Goal: Information Seeking & Learning: Compare options

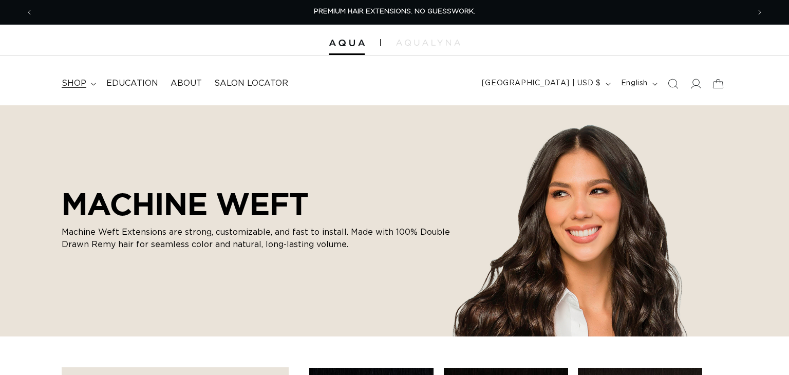
click at [75, 84] on span "shop" at bounding box center [74, 83] width 25 height 11
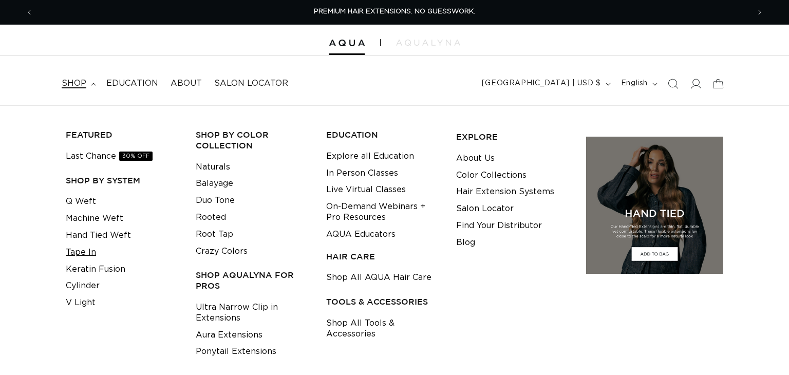
click at [72, 249] on link "Tape In" at bounding box center [81, 252] width 30 height 17
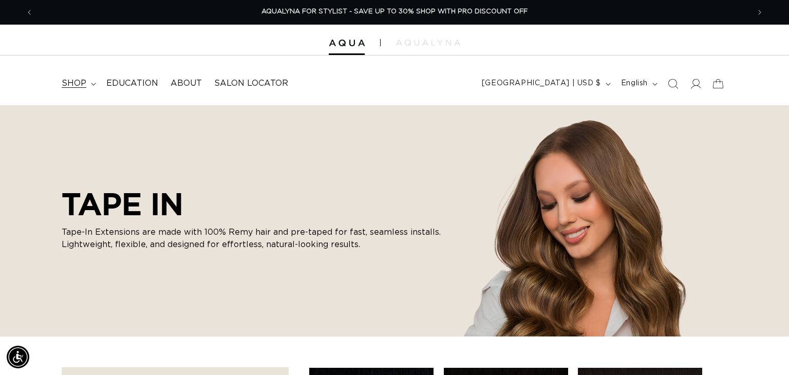
click at [78, 81] on span "shop" at bounding box center [74, 83] width 25 height 11
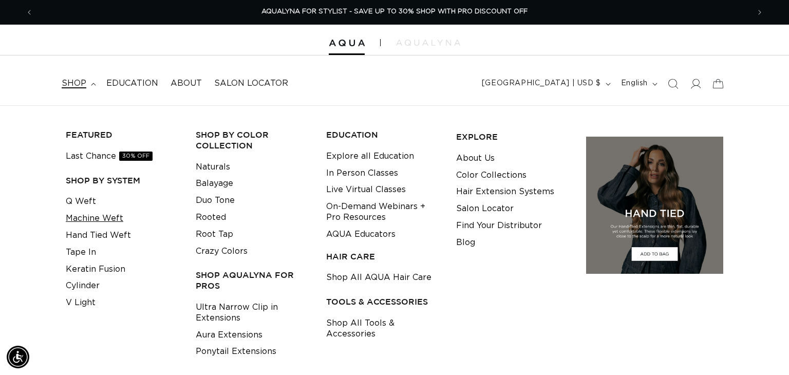
click at [84, 218] on link "Machine Weft" at bounding box center [95, 218] width 58 height 17
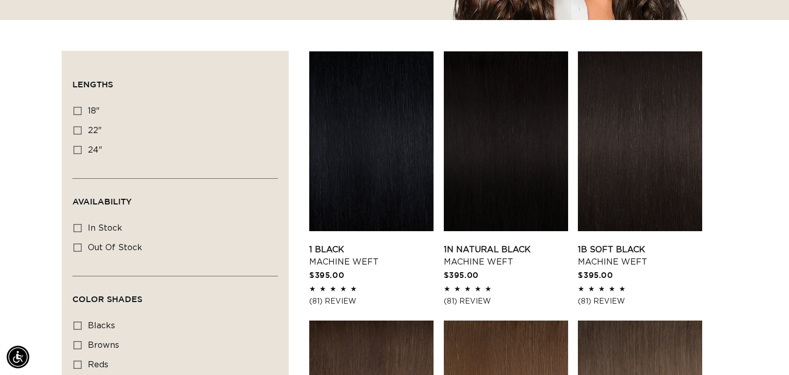
scroll to position [0, 1433]
click at [79, 109] on icon at bounding box center [77, 111] width 8 height 8
click at [79, 109] on input "18" 18" (41 products)" at bounding box center [77, 111] width 8 height 8
checkbox input "true"
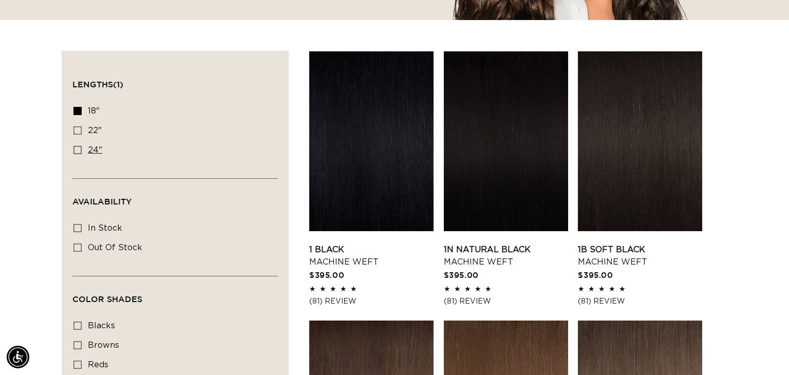
click at [88, 142] on label "24" 24" (27 products)" at bounding box center [171, 151] width 197 height 20
click at [82, 146] on input "24" 24" (27 products)" at bounding box center [77, 150] width 8 height 8
checkbox input "true"
click at [80, 129] on icon at bounding box center [77, 130] width 8 height 8
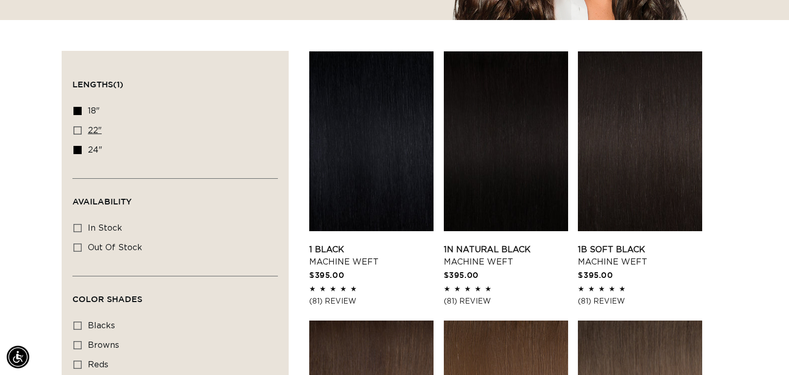
click at [80, 129] on input "22" 22" (33 products)" at bounding box center [77, 130] width 8 height 8
checkbox input "true"
click at [80, 112] on icon at bounding box center [77, 111] width 8 height 8
click at [80, 112] on input "18" 18" (41 products)" at bounding box center [77, 111] width 8 height 8
checkbox input "false"
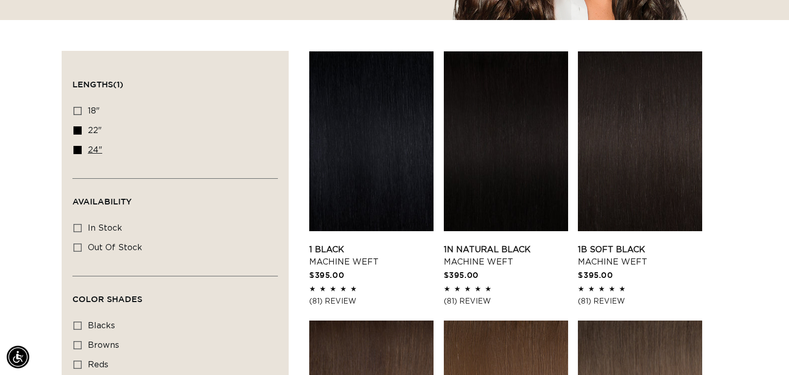
click at [81, 151] on rect at bounding box center [77, 149] width 7 height 7
click at [81, 151] on input "24" 24" (27 products)" at bounding box center [77, 150] width 8 height 8
checkbox input "false"
click at [335, 257] on link "1 Black Machine Weft" at bounding box center [371, 256] width 124 height 25
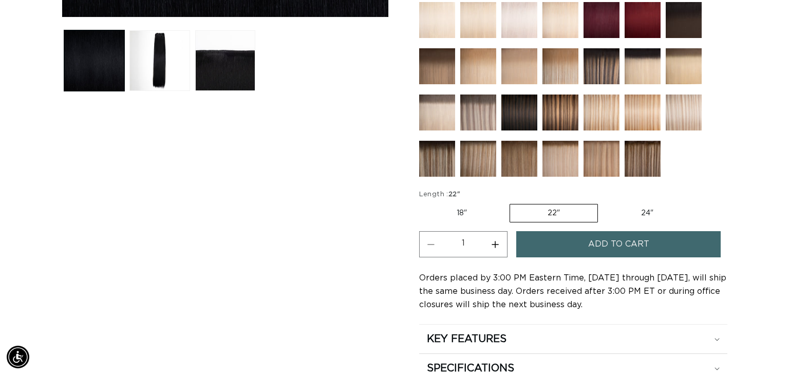
click at [452, 213] on label "18" Variant sold out or unavailable" at bounding box center [461, 213] width 85 height 17
click at [422, 202] on input "18" Variant sold out or unavailable" at bounding box center [422, 202] width 1 height 1
radio input "true"
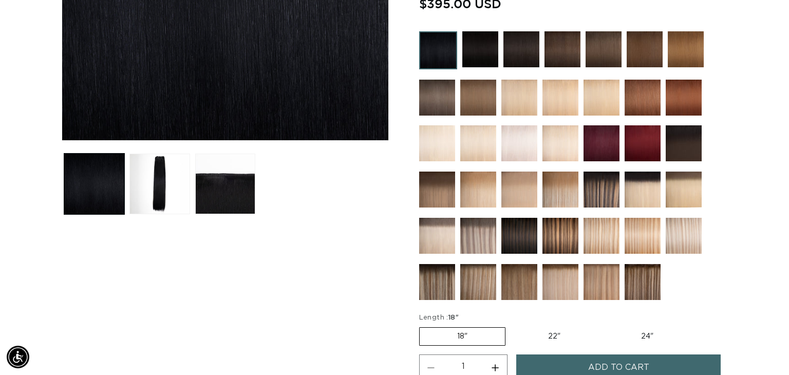
scroll to position [308, 0]
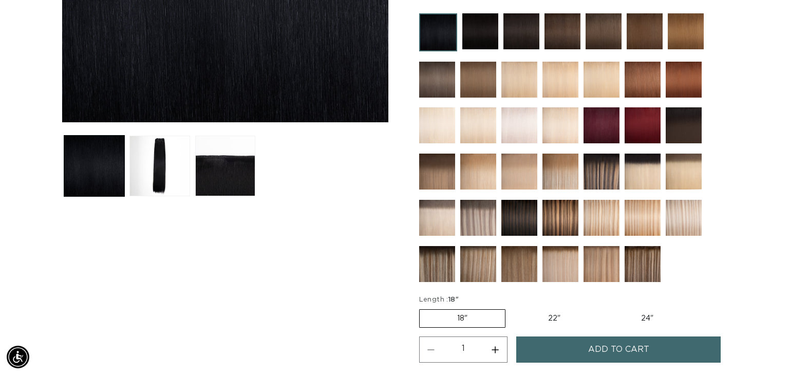
click at [552, 310] on label "22" Variant sold out or unavailable" at bounding box center [554, 318] width 87 height 17
click at [511, 308] on input "22" Variant sold out or unavailable" at bounding box center [511, 307] width 1 height 1
radio input "true"
click at [545, 318] on label "22" Variant sold out or unavailable" at bounding box center [554, 318] width 88 height 18
click at [510, 308] on input "22" Variant sold out or unavailable" at bounding box center [510, 307] width 1 height 1
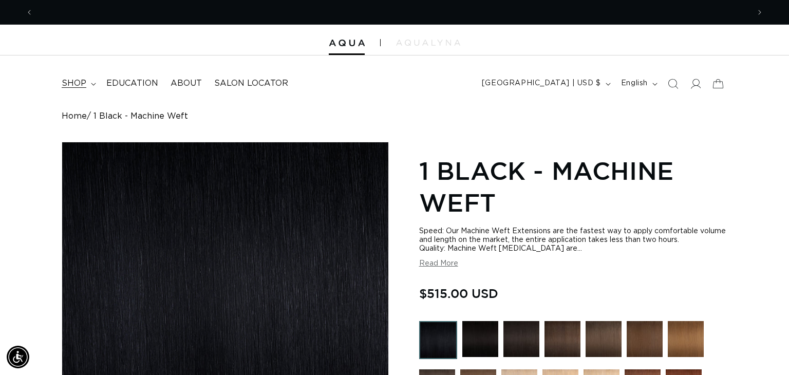
scroll to position [0, 1433]
click at [91, 86] on summary "shop" at bounding box center [77, 83] width 45 height 23
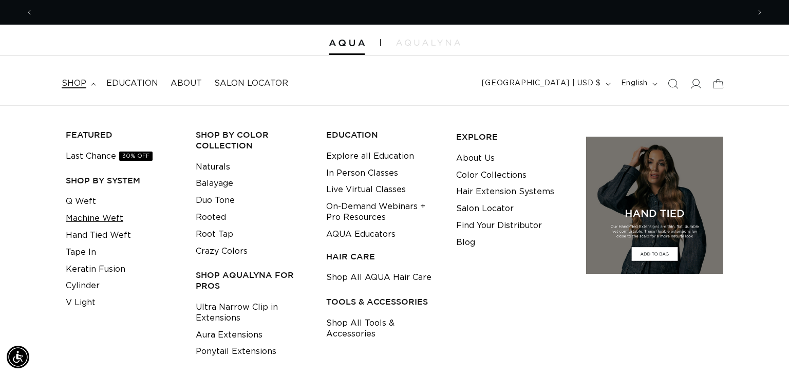
scroll to position [0, 0]
click at [87, 249] on link "Tape In" at bounding box center [81, 252] width 30 height 17
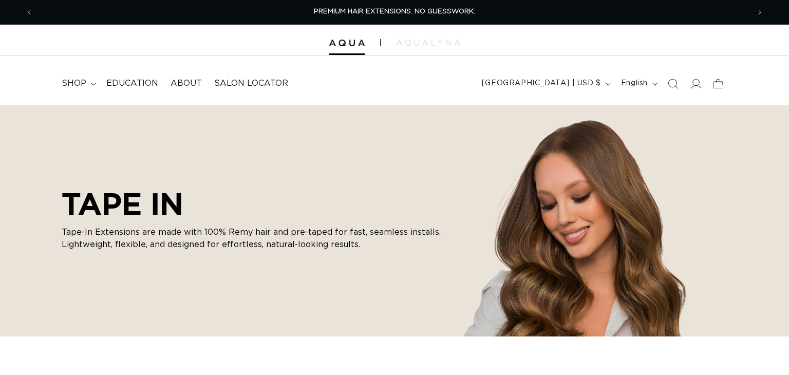
scroll to position [0, 716]
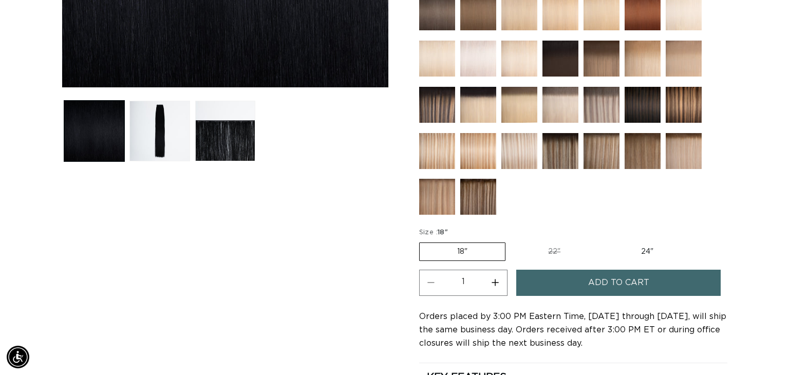
scroll to position [341, 0]
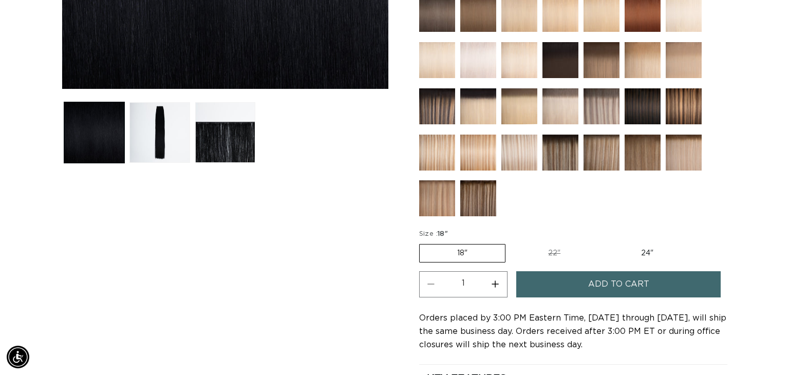
click at [589, 106] on img at bounding box center [602, 106] width 36 height 36
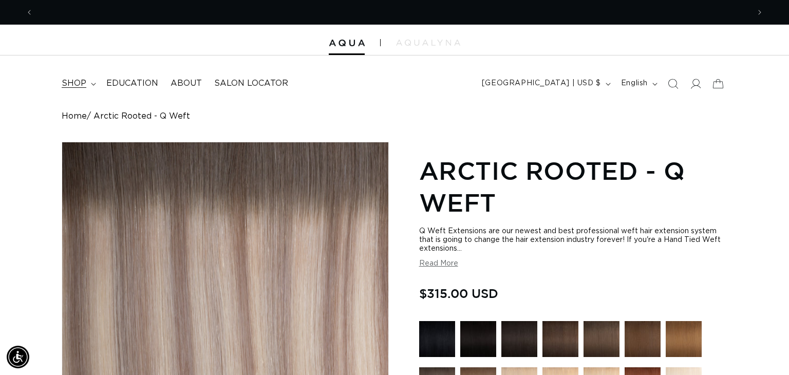
click at [81, 84] on span "shop" at bounding box center [74, 83] width 25 height 11
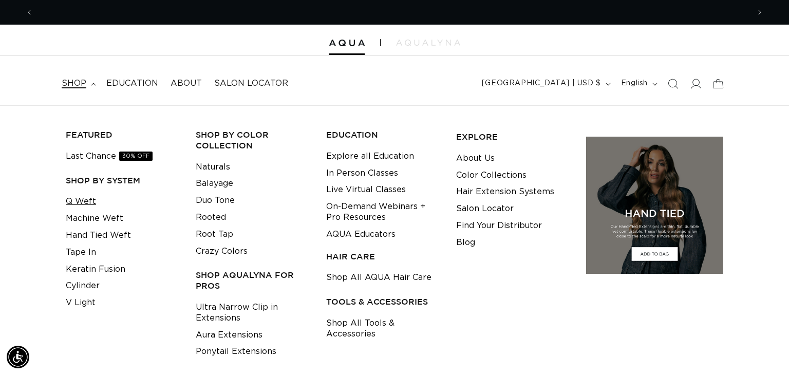
click at [87, 203] on link "Q Weft" at bounding box center [81, 201] width 30 height 17
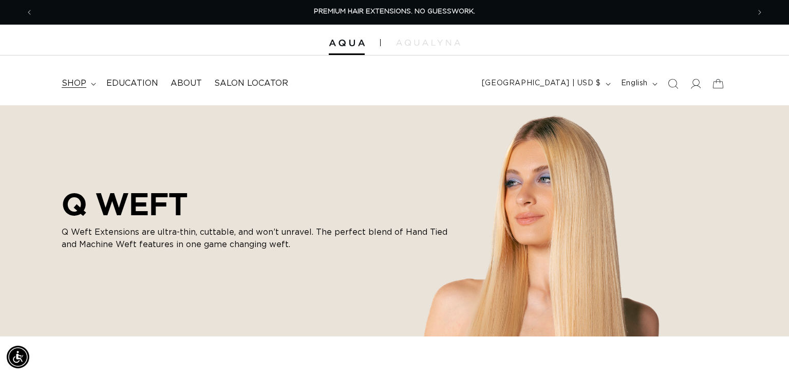
click at [67, 80] on span "shop" at bounding box center [74, 83] width 25 height 11
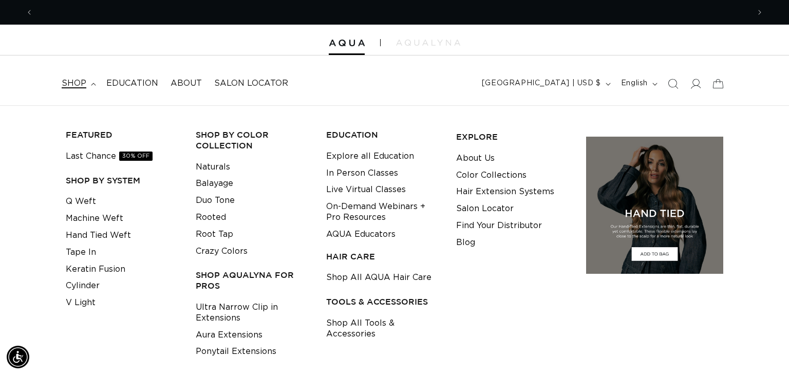
scroll to position [0, 716]
click at [92, 256] on link "Tape In" at bounding box center [81, 252] width 30 height 17
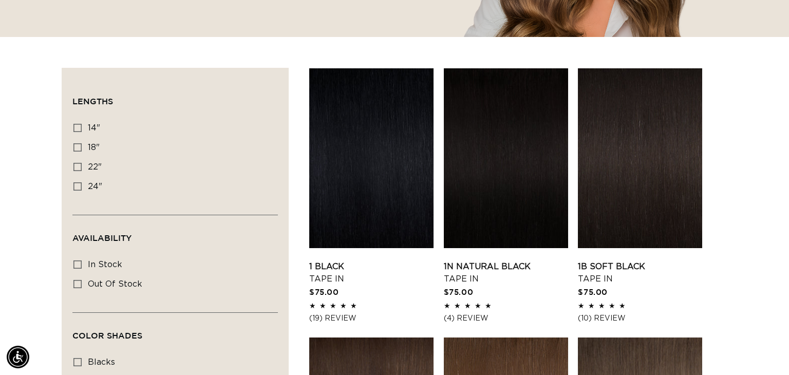
scroll to position [302, 0]
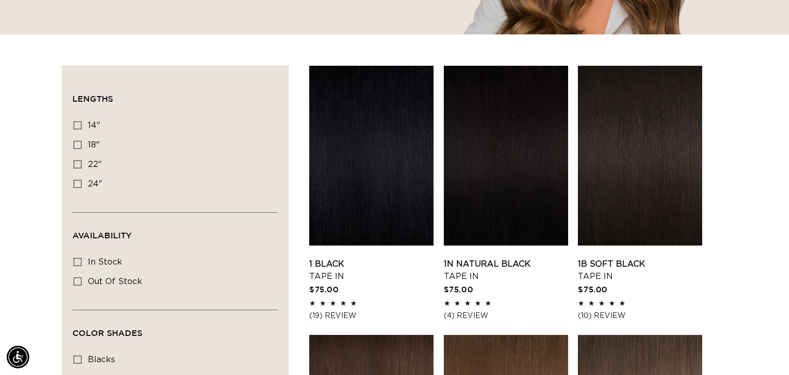
click at [313, 268] on link "1 Black Tape In" at bounding box center [371, 270] width 124 height 25
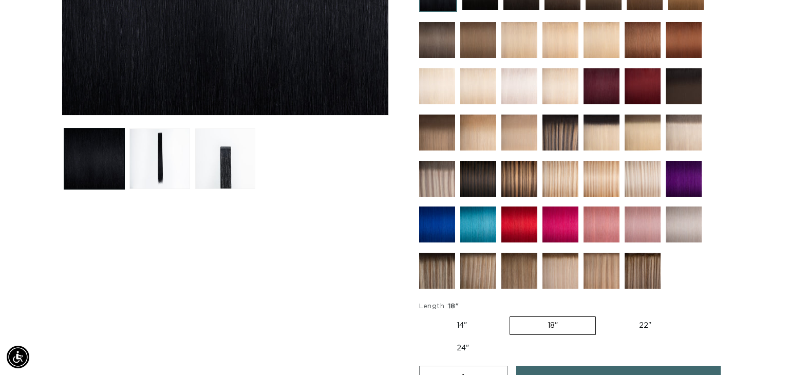
scroll to position [0, 1433]
click at [626, 325] on label "22" Variant sold out or unavailable" at bounding box center [645, 325] width 87 height 17
click at [602, 315] on input "22" Variant sold out or unavailable" at bounding box center [601, 314] width 1 height 1
radio input "true"
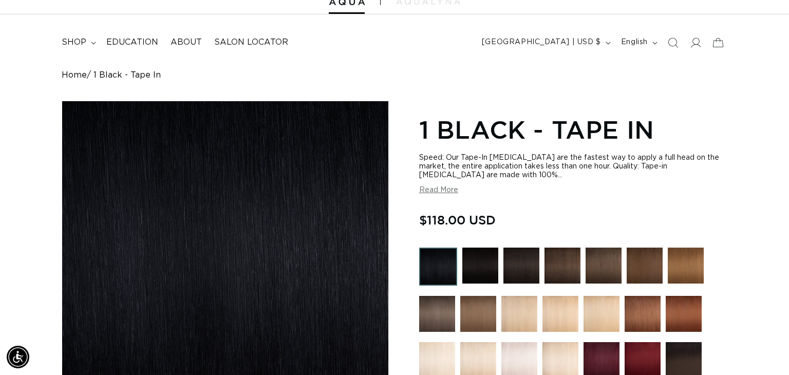
scroll to position [0, 1433]
click at [96, 42] on summary "shop" at bounding box center [77, 42] width 45 height 23
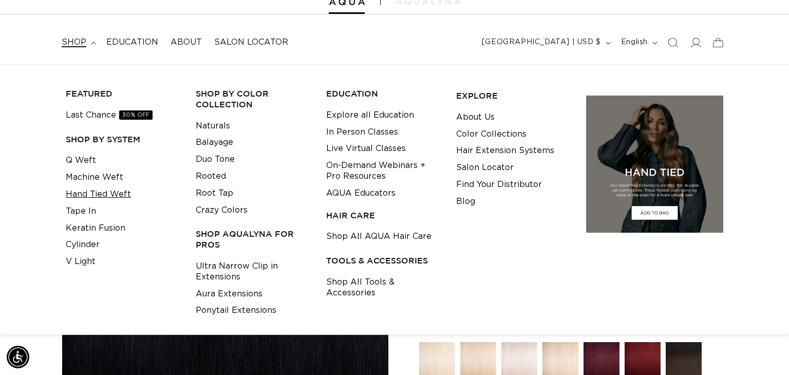
scroll to position [0, 0]
click at [102, 181] on link "Machine Weft" at bounding box center [95, 177] width 58 height 17
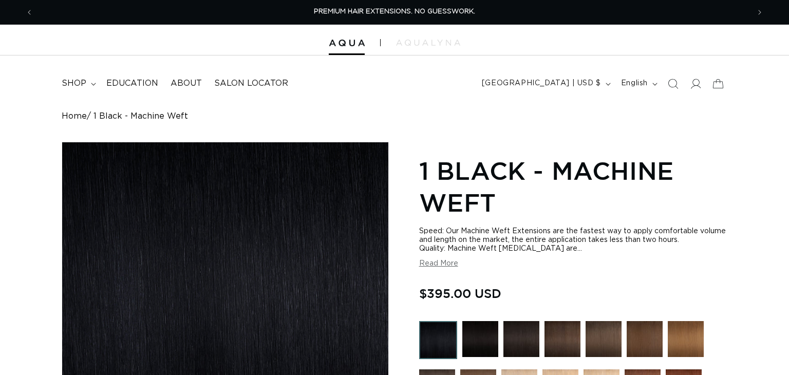
radio input "true"
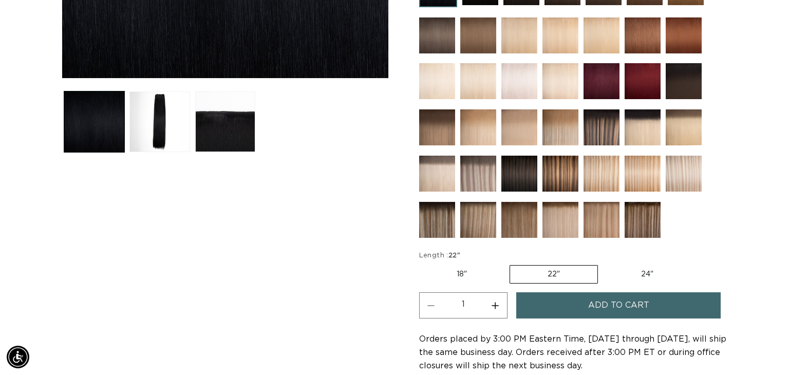
scroll to position [384, 0]
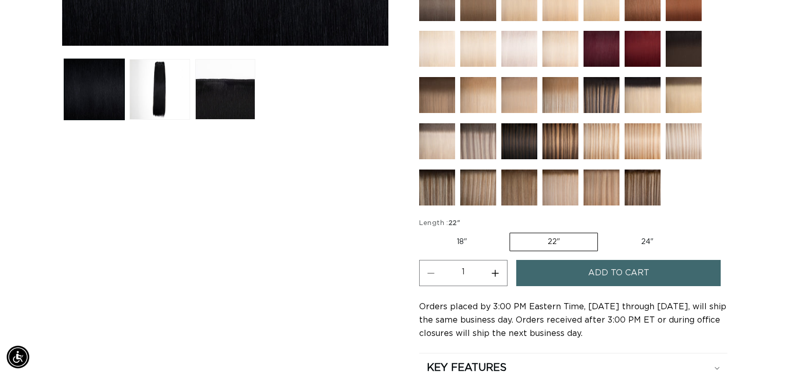
click at [473, 245] on label "18" Variant sold out or unavailable" at bounding box center [461, 241] width 85 height 17
click at [422, 231] on input "18" Variant sold out or unavailable" at bounding box center [422, 231] width 1 height 1
radio input "true"
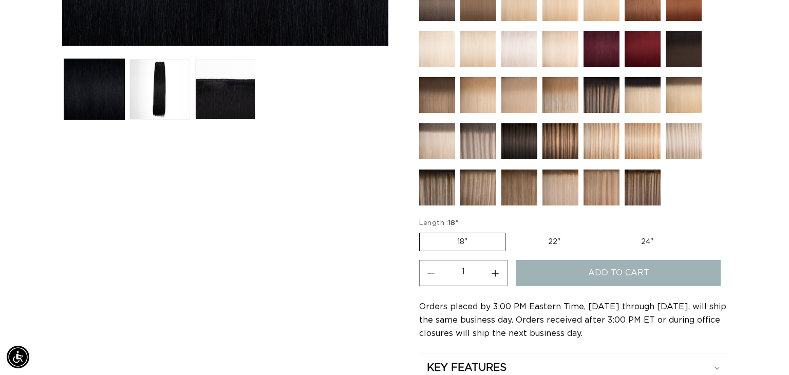
scroll to position [0, 716]
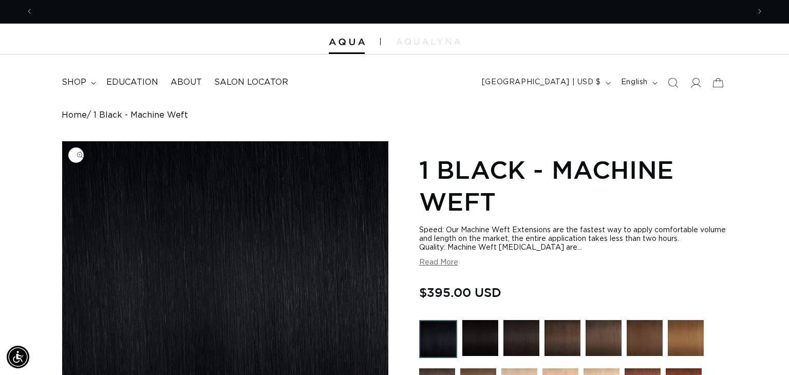
scroll to position [0, 716]
click at [95, 85] on summary "shop" at bounding box center [77, 82] width 45 height 23
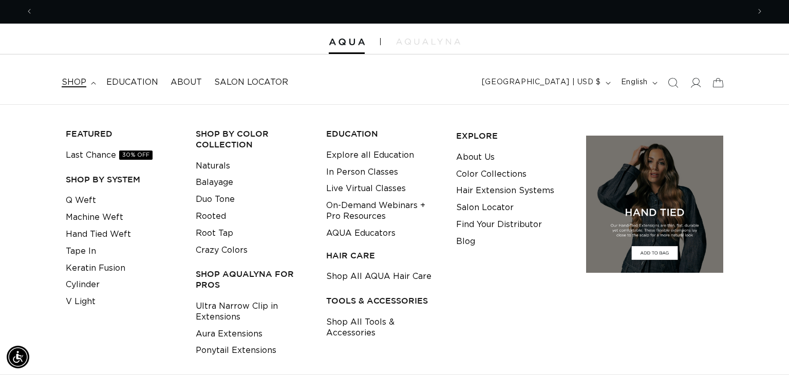
scroll to position [0, 1433]
click at [93, 255] on link "Tape In" at bounding box center [81, 251] width 30 height 17
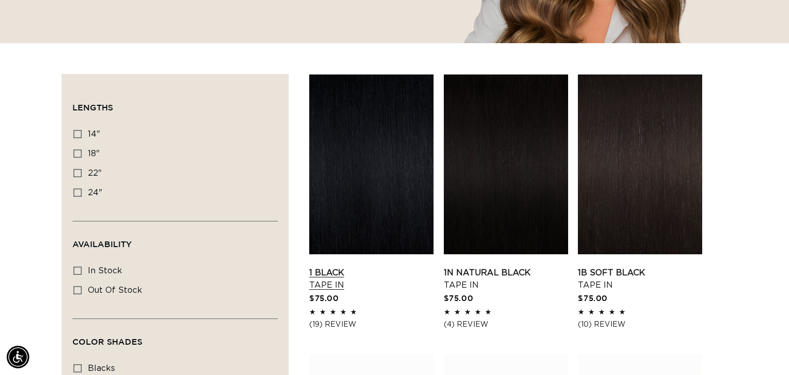
click at [341, 276] on link "1 Black Tape In" at bounding box center [371, 279] width 124 height 25
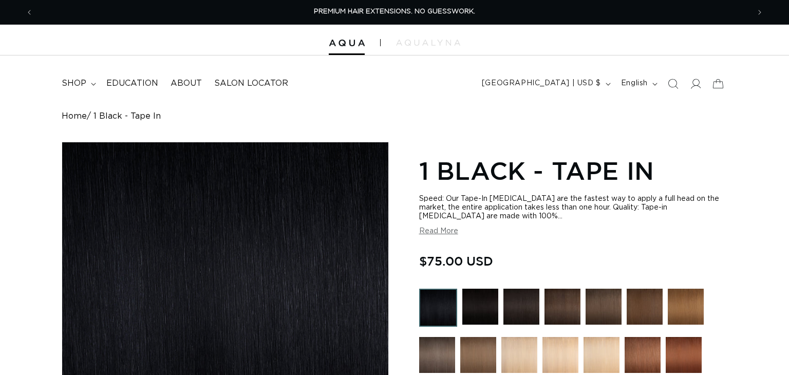
radio input "true"
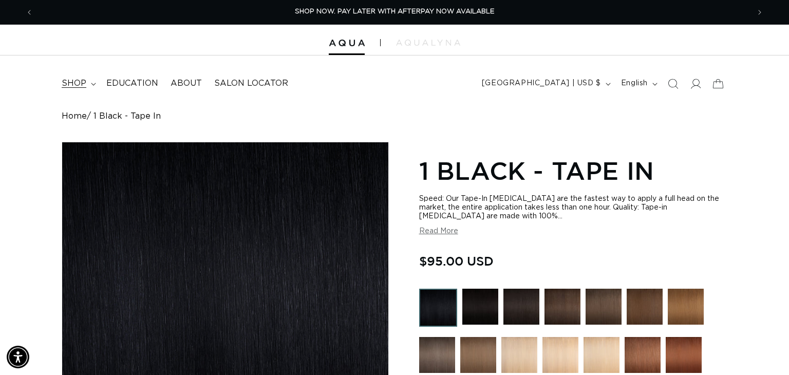
click at [87, 89] on summary "shop" at bounding box center [77, 83] width 45 height 23
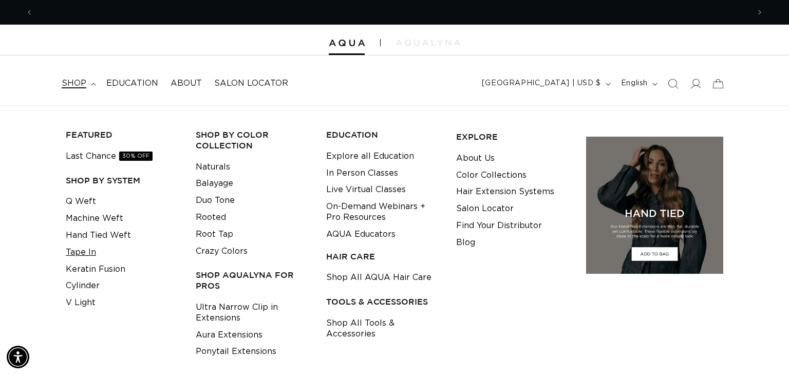
scroll to position [0, 0]
click at [90, 255] on link "Tape In" at bounding box center [81, 252] width 30 height 17
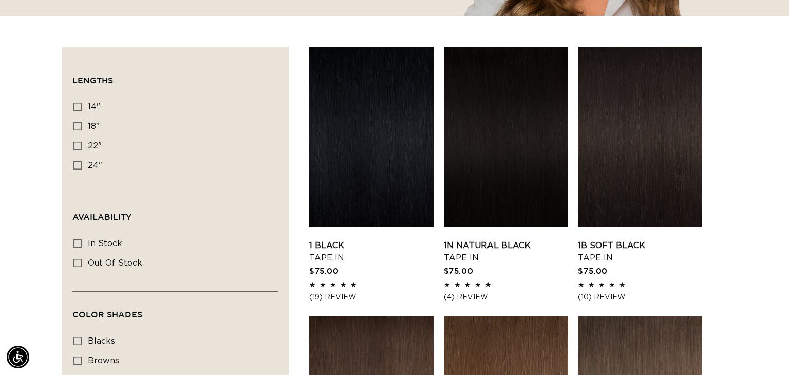
scroll to position [335, 0]
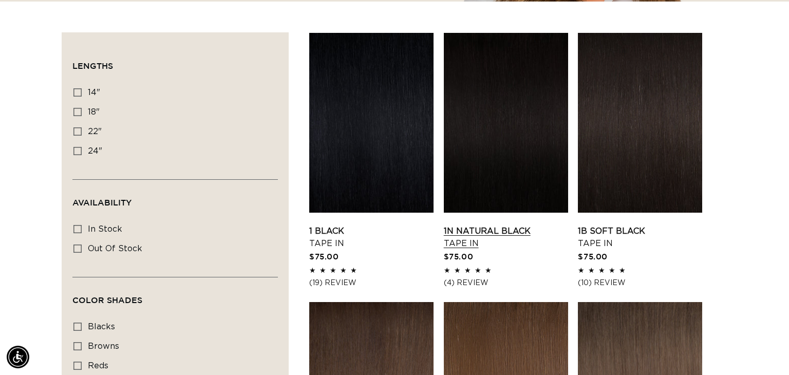
click at [483, 250] on link "1N Natural Black Tape In" at bounding box center [506, 237] width 124 height 25
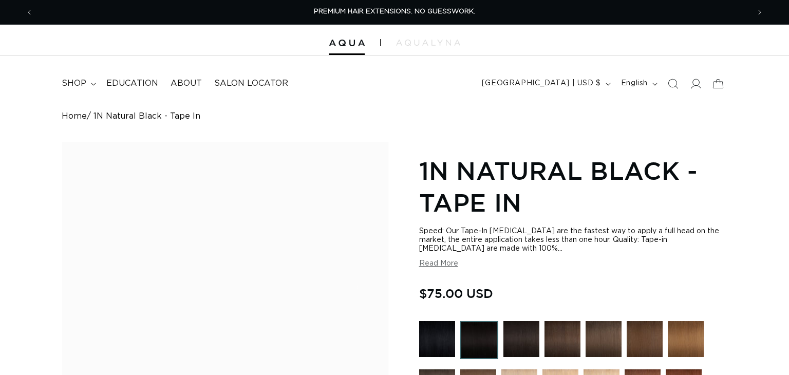
scroll to position [522, 0]
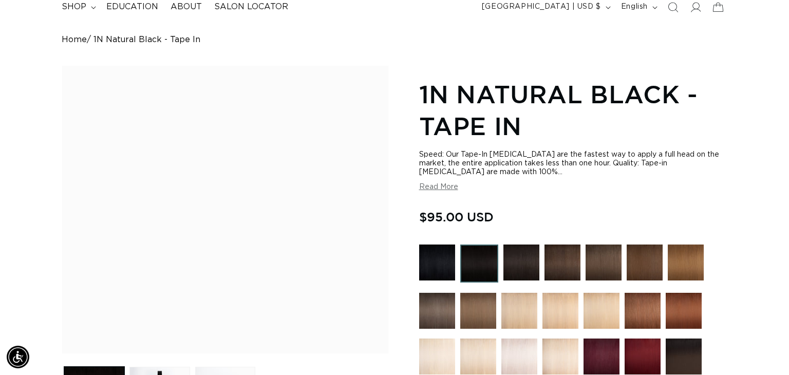
scroll to position [394, 0]
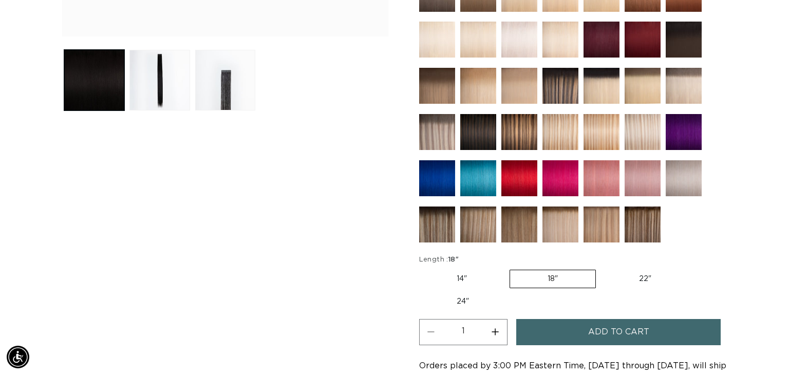
click at [612, 278] on label "22" Variant sold out or unavailable" at bounding box center [645, 278] width 87 height 17
click at [602, 268] on input "22" Variant sold out or unavailable" at bounding box center [601, 268] width 1 height 1
radio input "true"
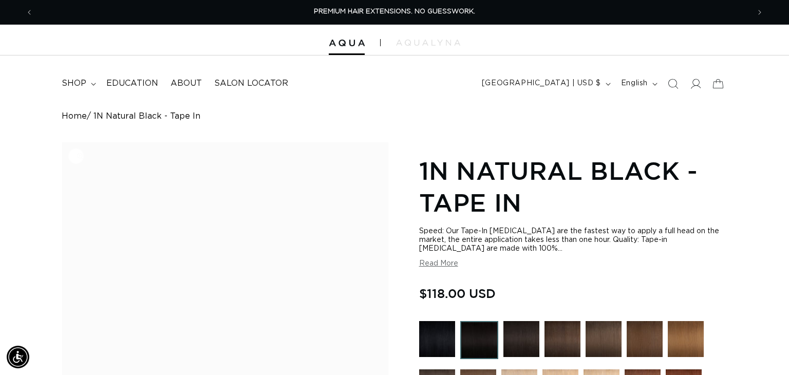
click at [123, 85] on span "Education" at bounding box center [132, 83] width 52 height 11
